Goal: Information Seeking & Learning: Learn about a topic

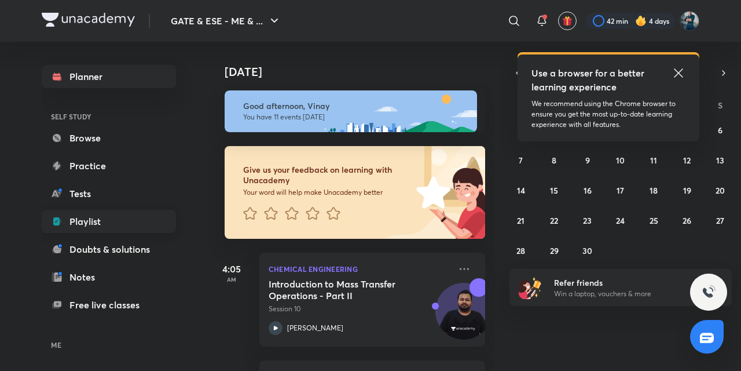
click at [112, 228] on link "Playlist" at bounding box center [109, 221] width 134 height 23
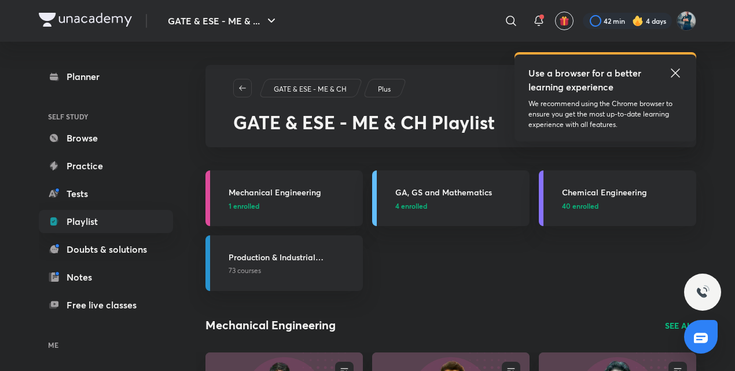
click at [673, 79] on icon at bounding box center [676, 73] width 14 height 14
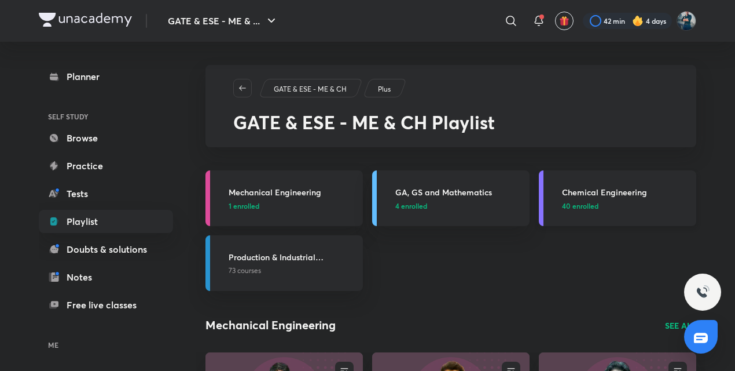
click at [588, 189] on h3 "Chemical Engineering" at bounding box center [625, 192] width 127 height 12
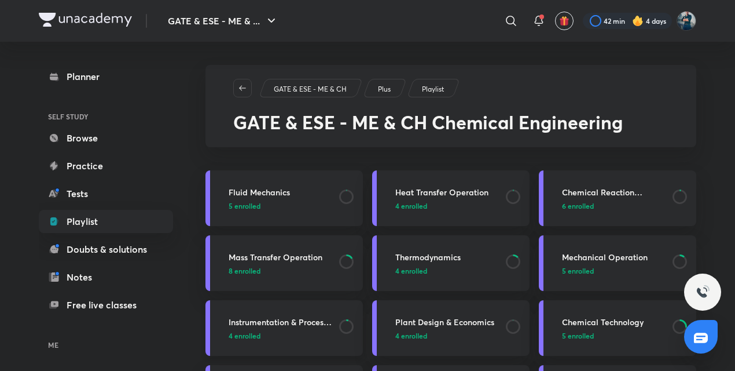
click at [290, 327] on h3 "Instrumentation & Process Control" at bounding box center [281, 322] width 104 height 12
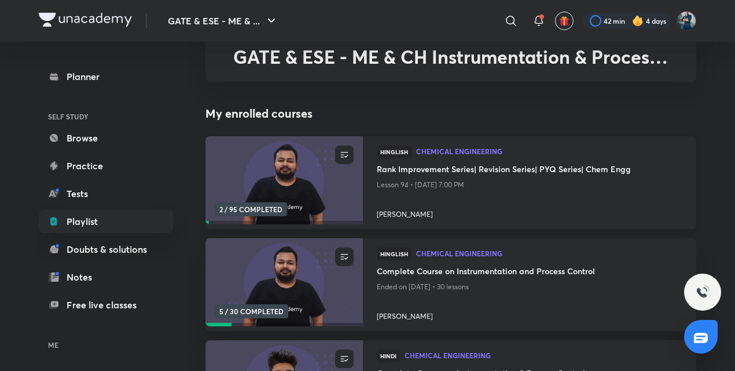
scroll to position [67, 0]
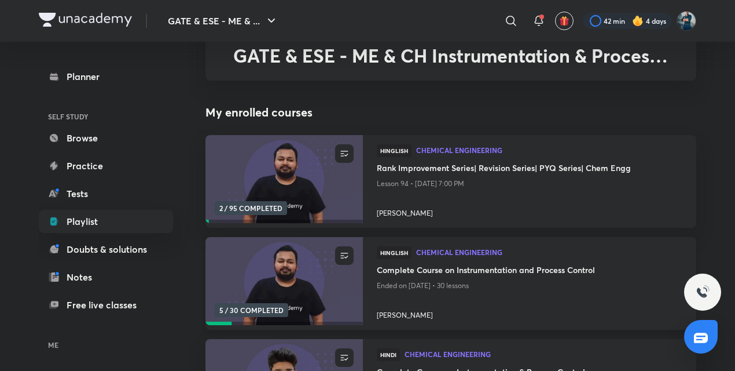
click at [420, 269] on h4 "Complete Course on Instrumentation and Process Control" at bounding box center [530, 270] width 306 height 14
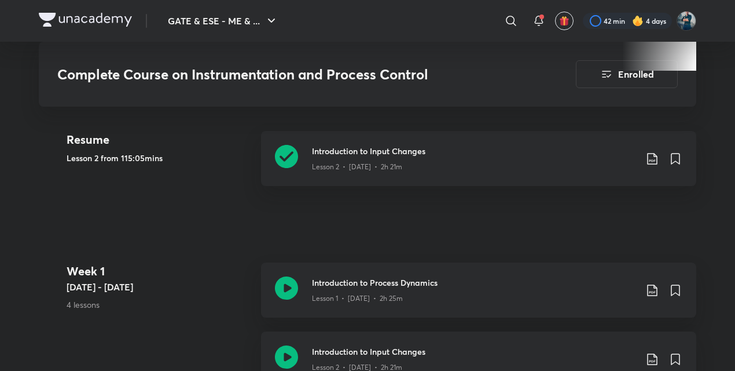
scroll to position [565, 0]
click at [285, 160] on icon at bounding box center [286, 155] width 23 height 23
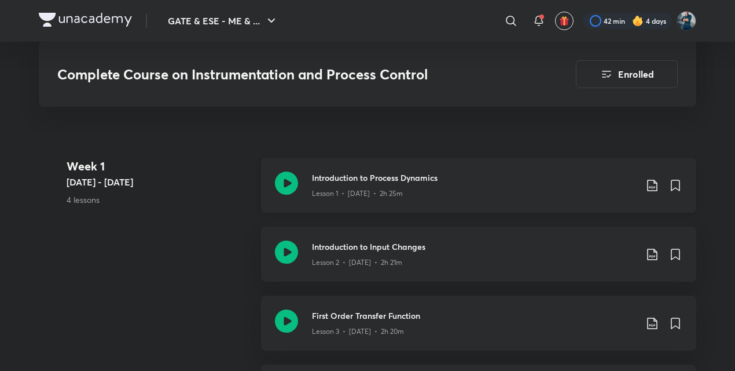
scroll to position [674, 0]
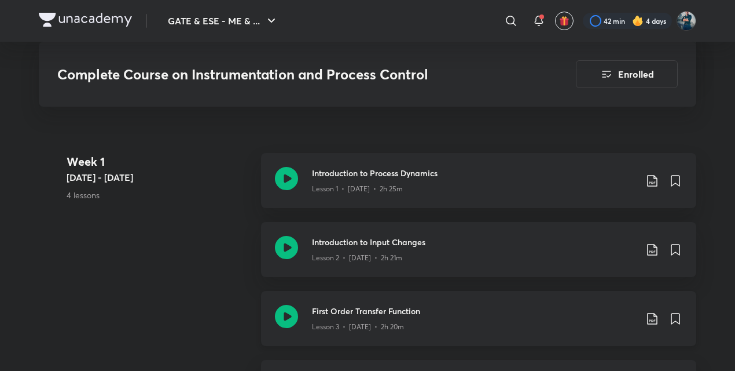
click at [293, 316] on icon at bounding box center [286, 316] width 23 height 23
